Goal: Information Seeking & Learning: Check status

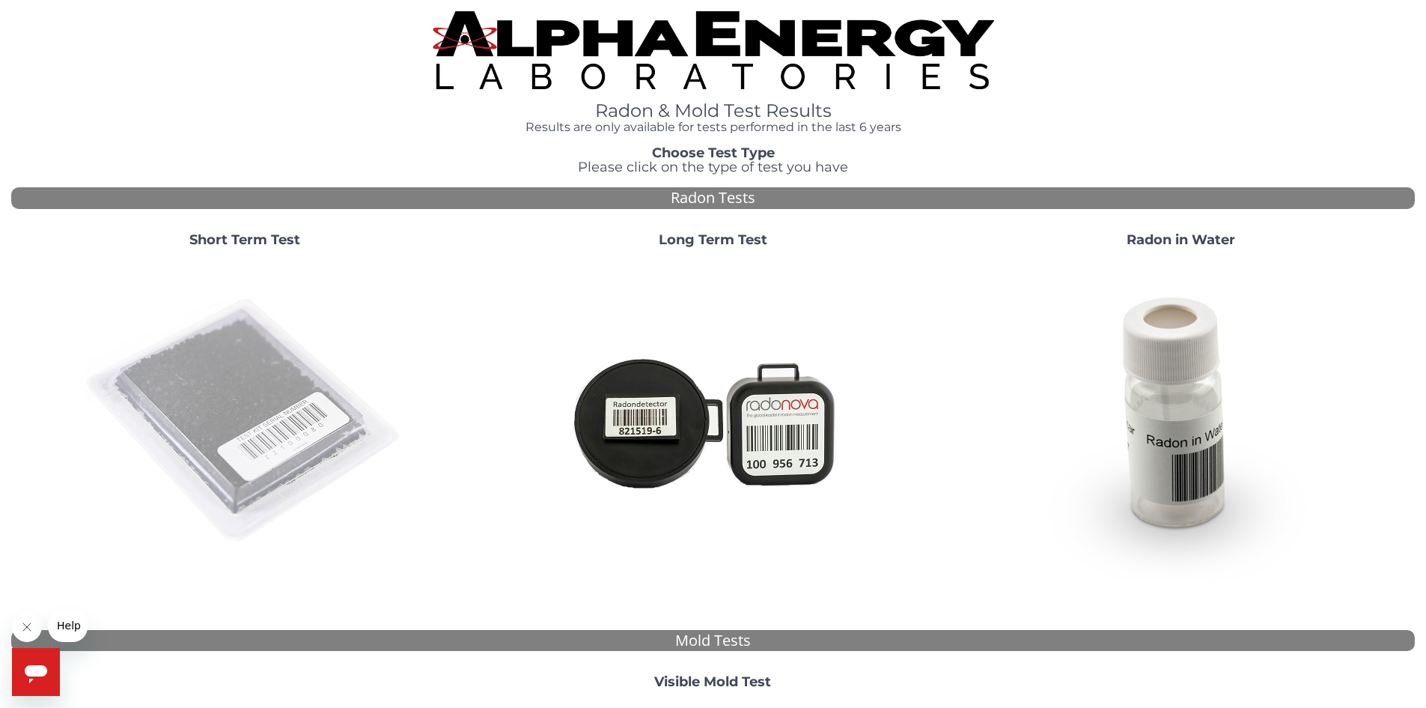
click at [308, 413] on img at bounding box center [245, 421] width 322 height 322
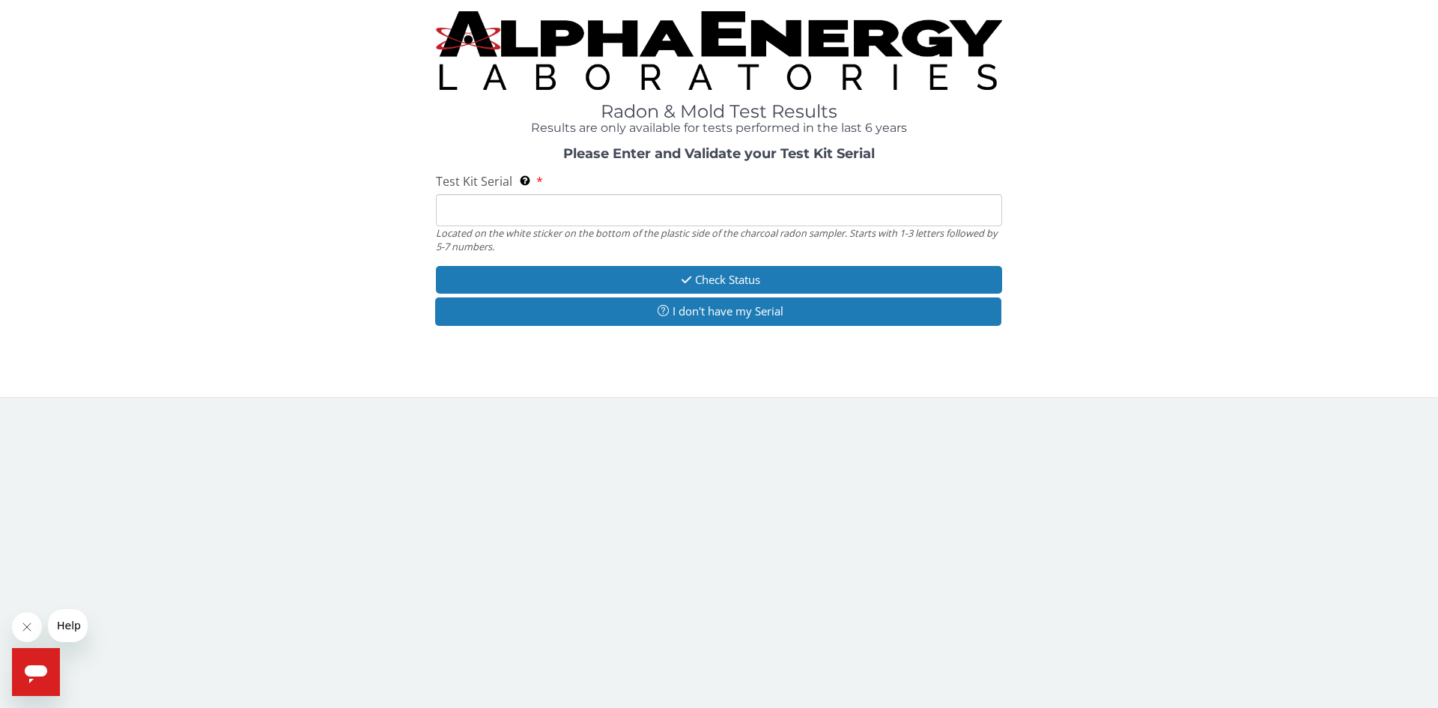
click at [629, 203] on input "Test Kit Serial Located on the white sticker on the bottom of the plastic side …" at bounding box center [719, 210] width 566 height 32
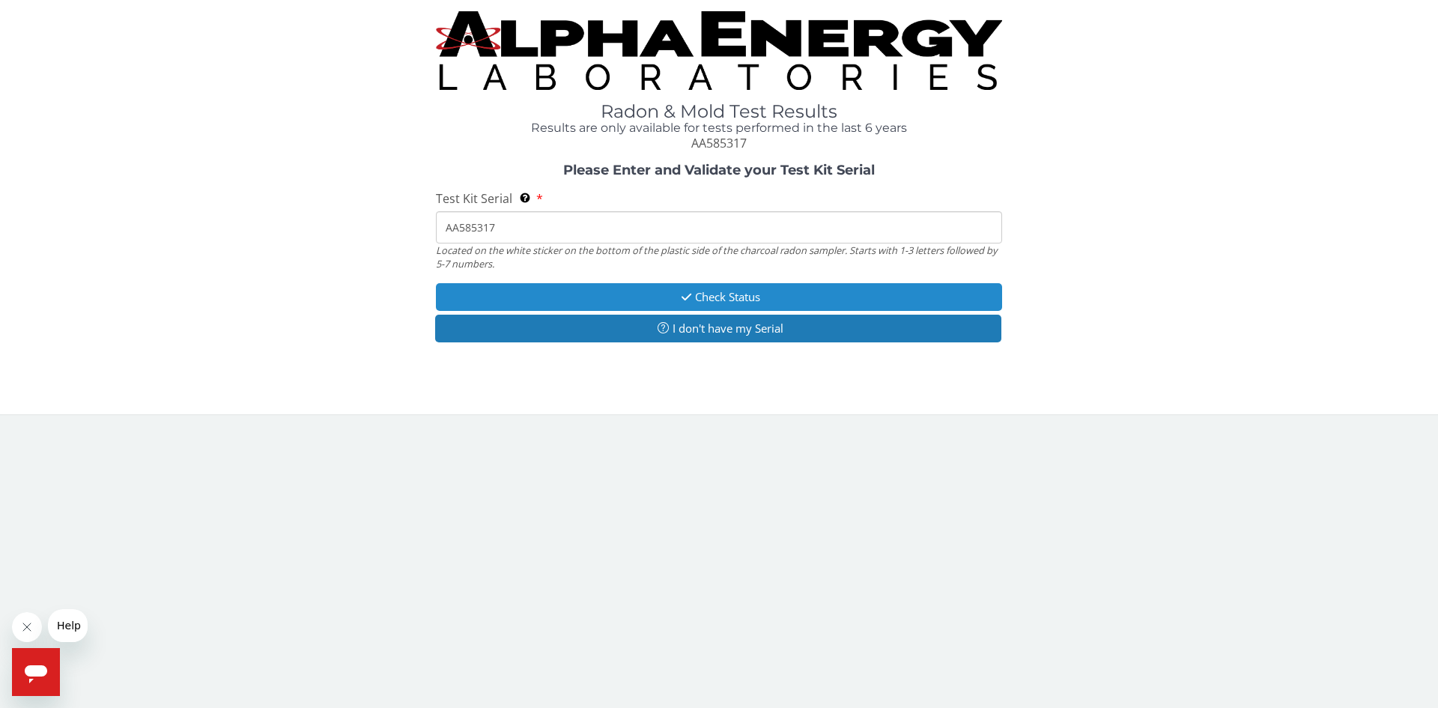
type input "AA585317"
click at [717, 298] on button "Check Status" at bounding box center [719, 297] width 566 height 28
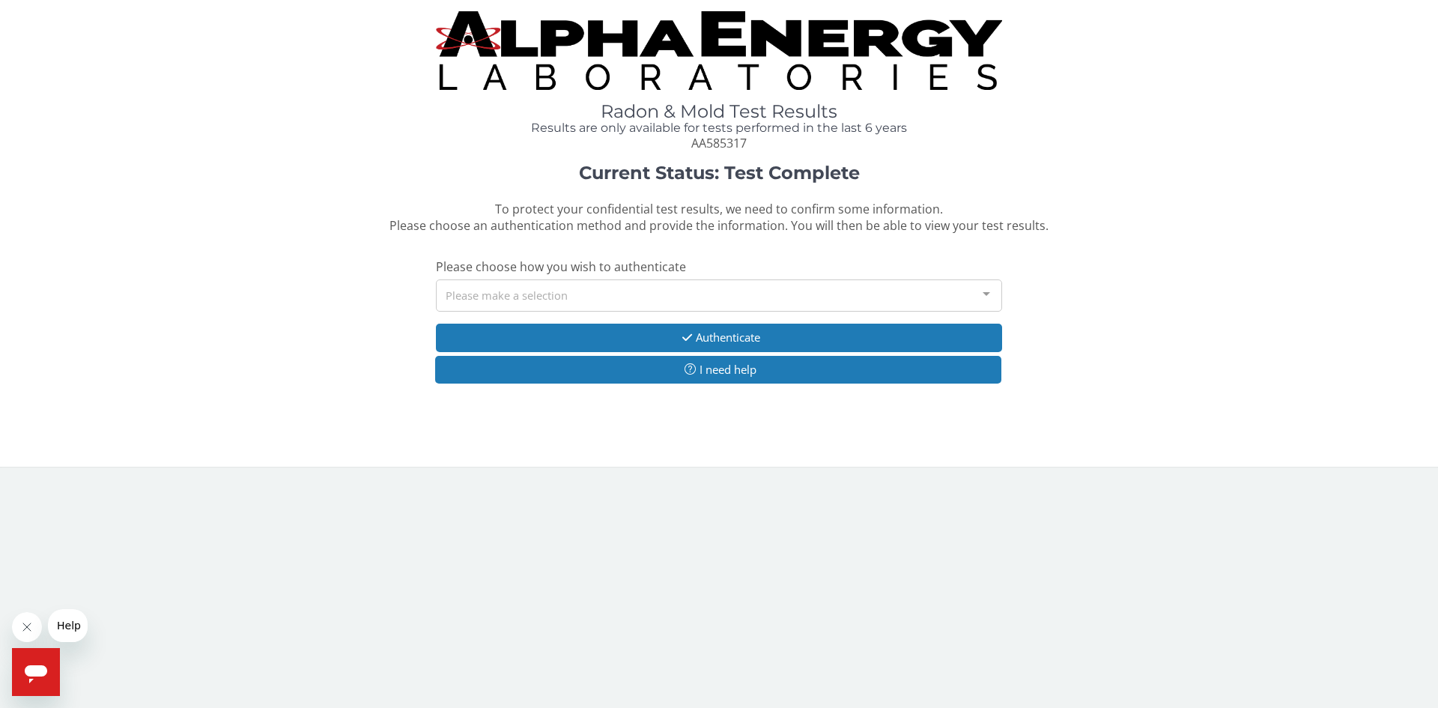
click at [641, 296] on div "Please make a selection" at bounding box center [719, 295] width 566 height 32
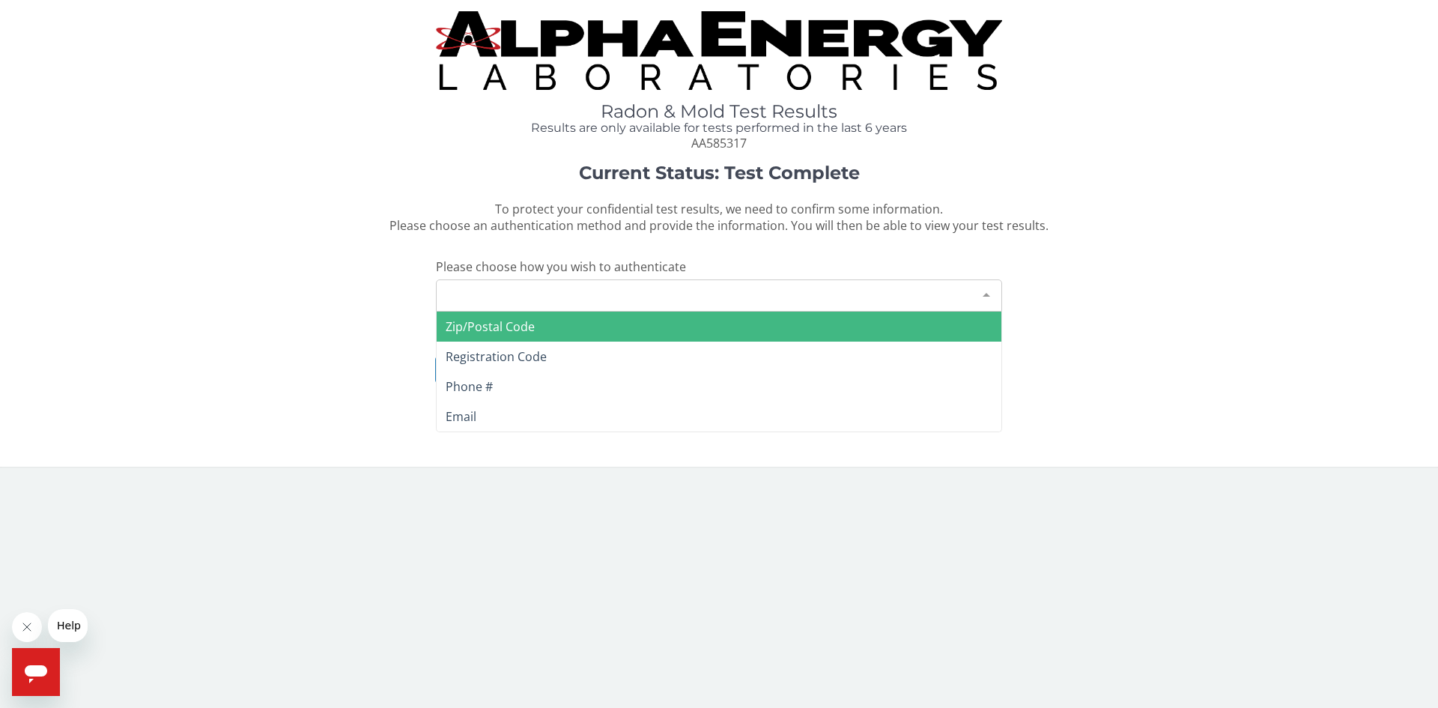
click at [527, 327] on span "Zip/Postal Code" at bounding box center [489, 326] width 89 height 16
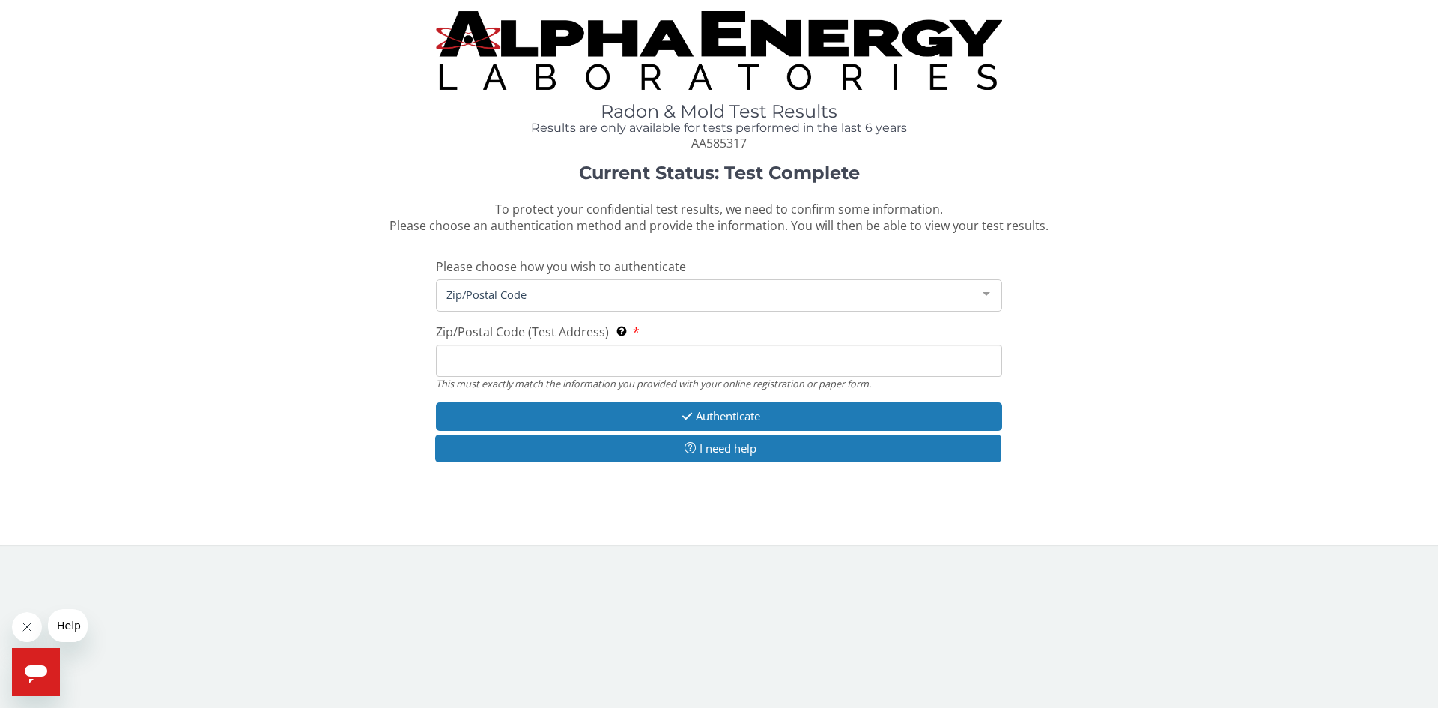
click at [548, 361] on input "Zip/Postal Code (Test Address) This must exactly match the information you prov…" at bounding box center [719, 360] width 566 height 32
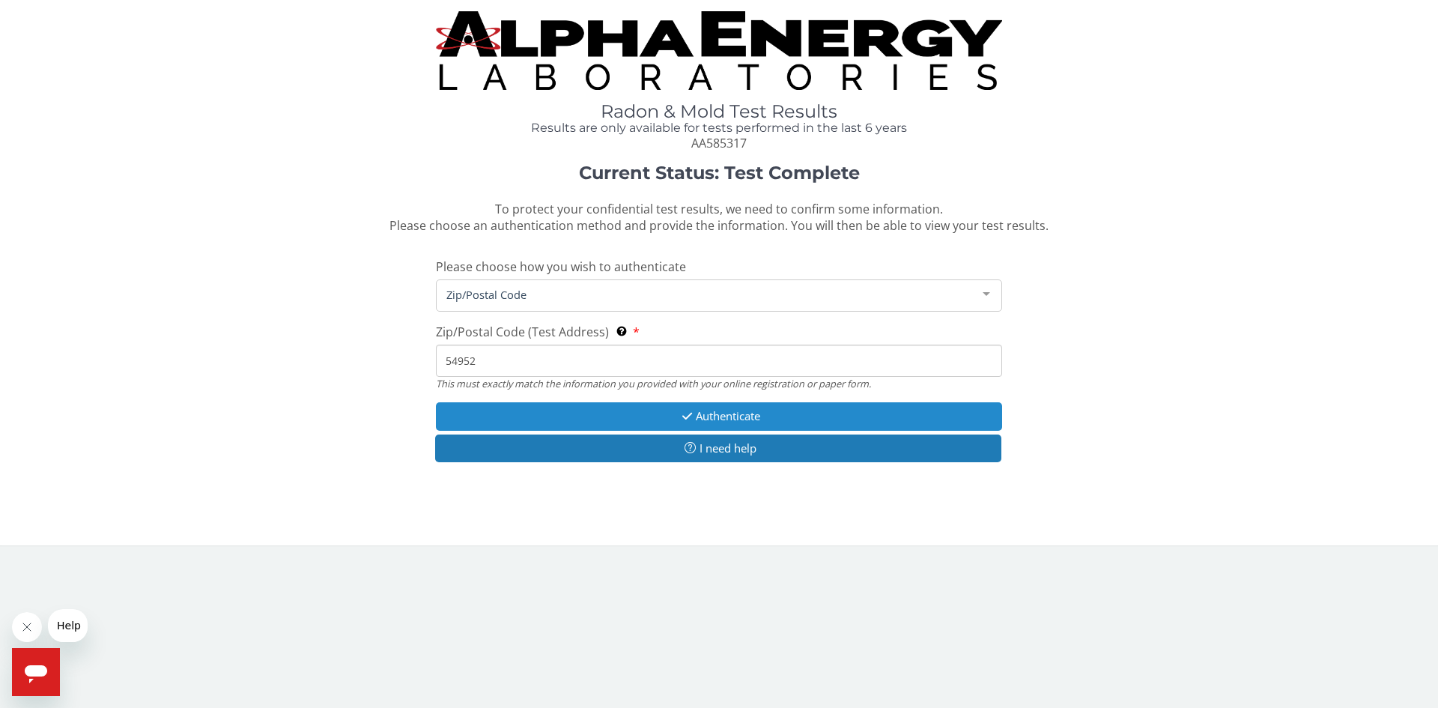
type input "54952"
click at [807, 410] on button "Authenticate" at bounding box center [719, 416] width 566 height 28
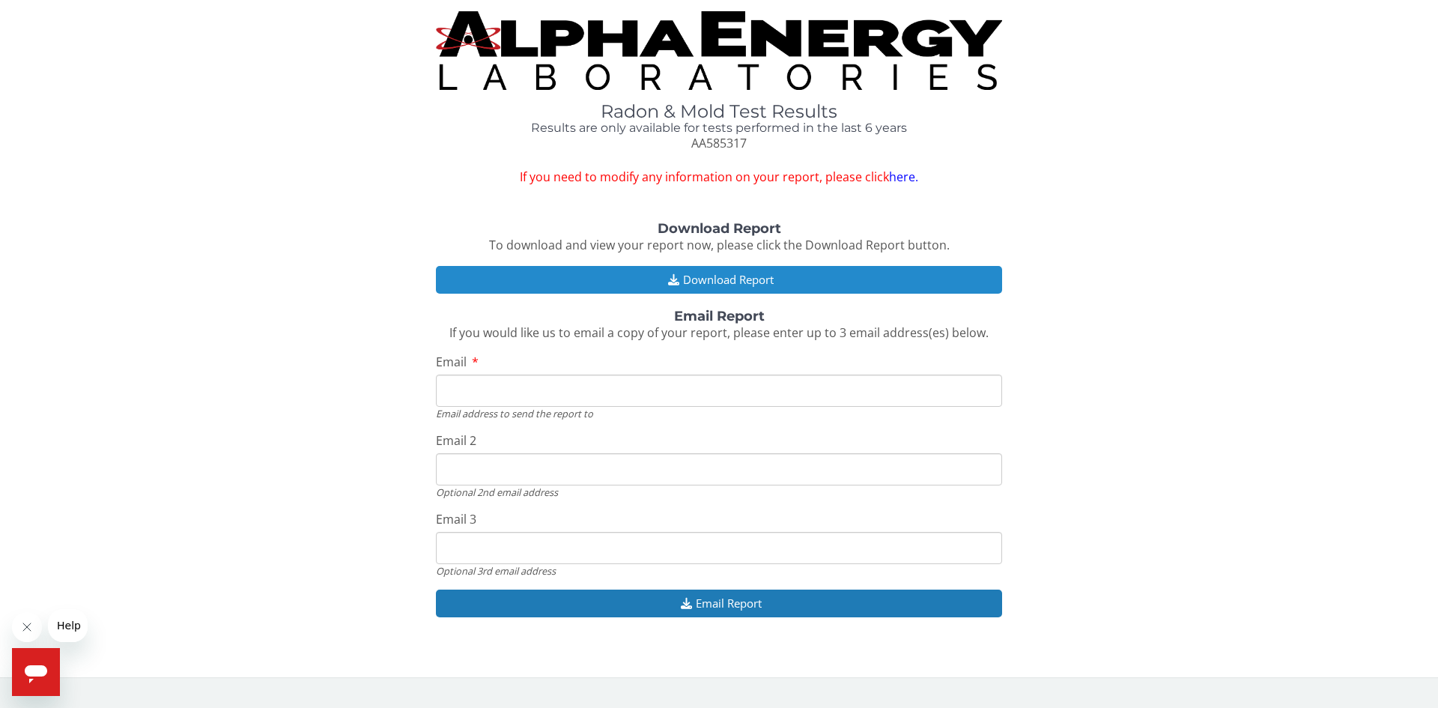
click at [708, 279] on button "Download Report" at bounding box center [719, 280] width 566 height 28
